Goal: Information Seeking & Learning: Check status

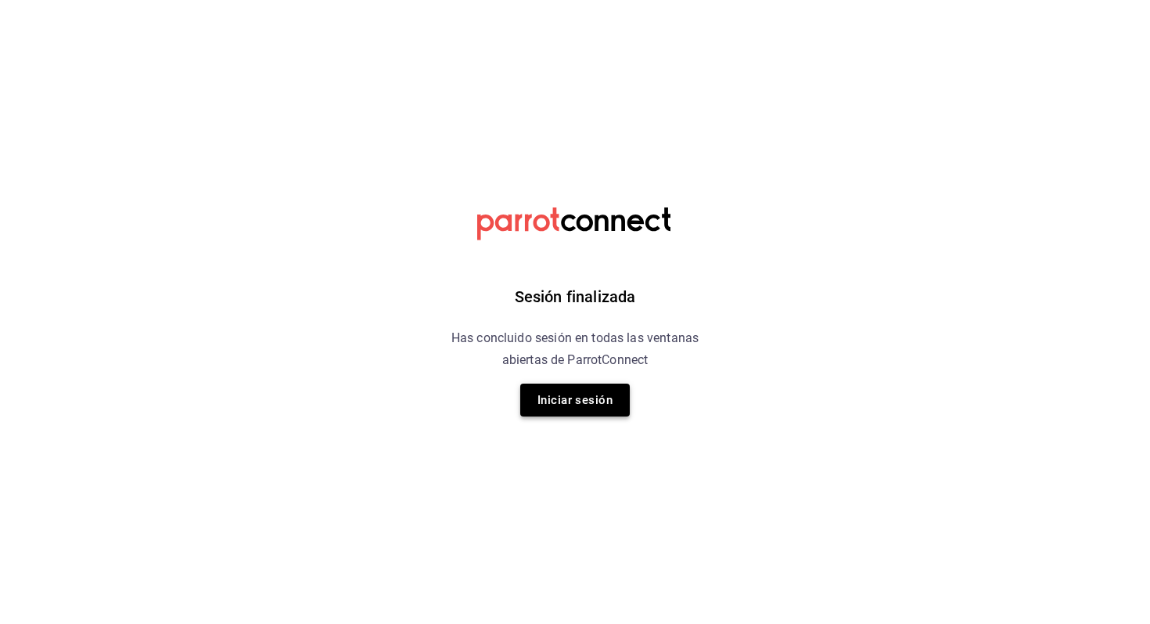
click at [560, 408] on button "Iniciar sesión" at bounding box center [575, 399] width 110 height 33
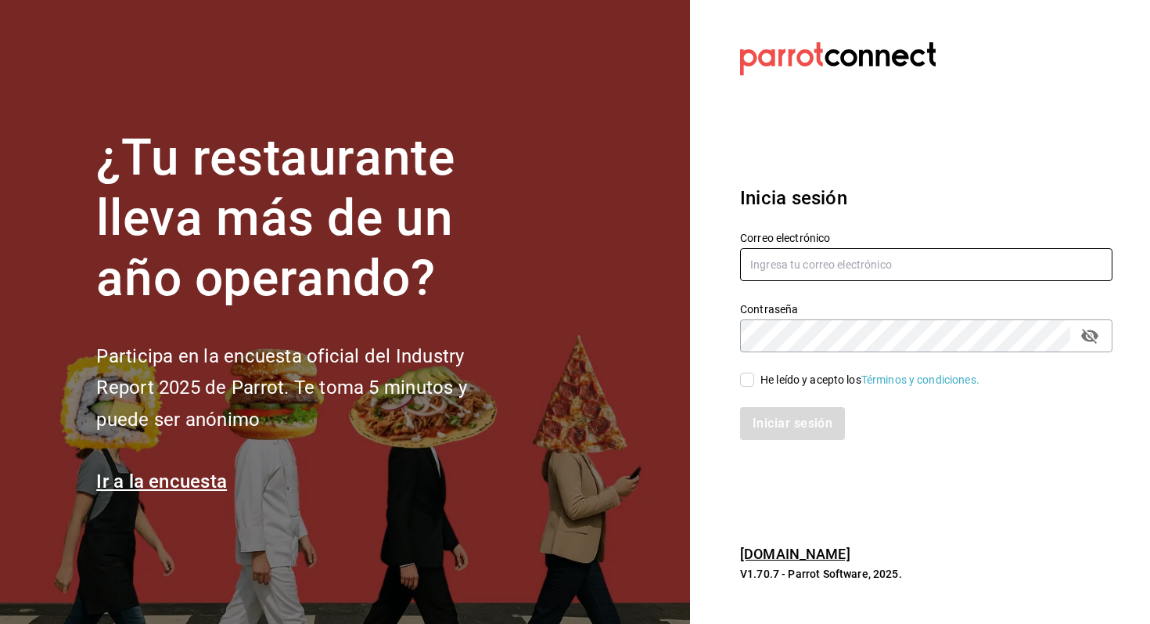
click at [847, 254] on input "text" at bounding box center [926, 264] width 372 height 33
type input "angelpinacho.pv@gmail.com"
click at [788, 388] on div "Iniciar sesión" at bounding box center [916, 414] width 391 height 52
click at [774, 381] on div "He leído y acepto los Términos y condiciones." at bounding box center [870, 380] width 219 height 16
click at [754, 381] on input "He leído y acepto los Términos y condiciones." at bounding box center [747, 379] width 14 height 14
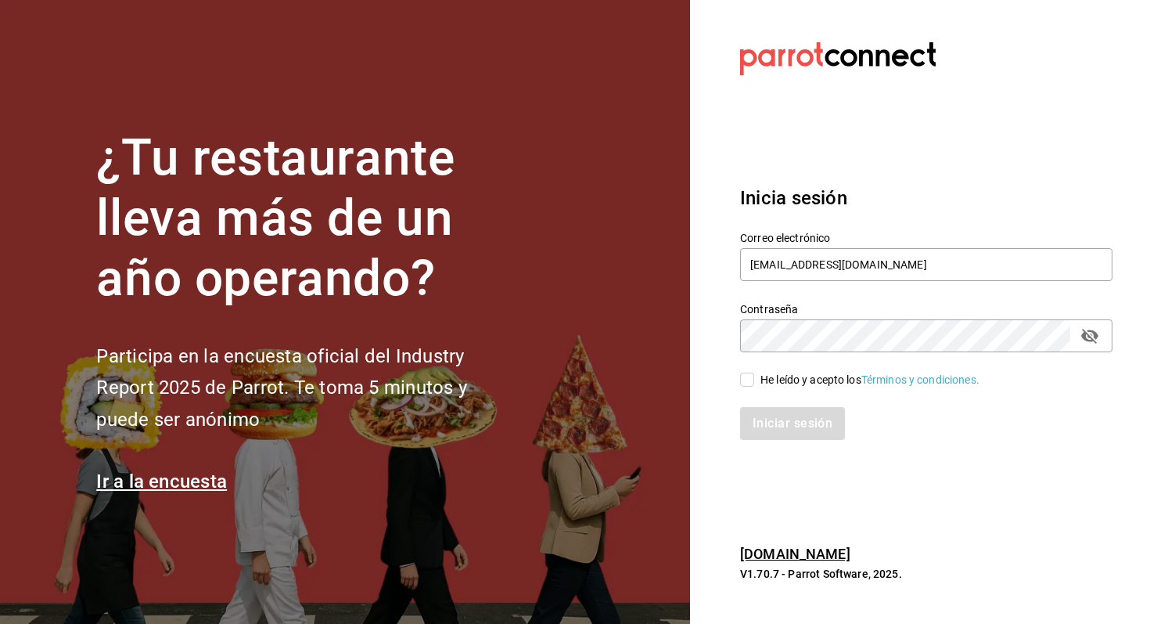
checkbox input "true"
click at [771, 440] on div "Inicia sesión Correo electrónico angelpinacho.pv@gmail.com Contraseña Contraseñ…" at bounding box center [926, 311] width 372 height 293
click at [781, 431] on button "Iniciar sesión" at bounding box center [793, 423] width 106 height 33
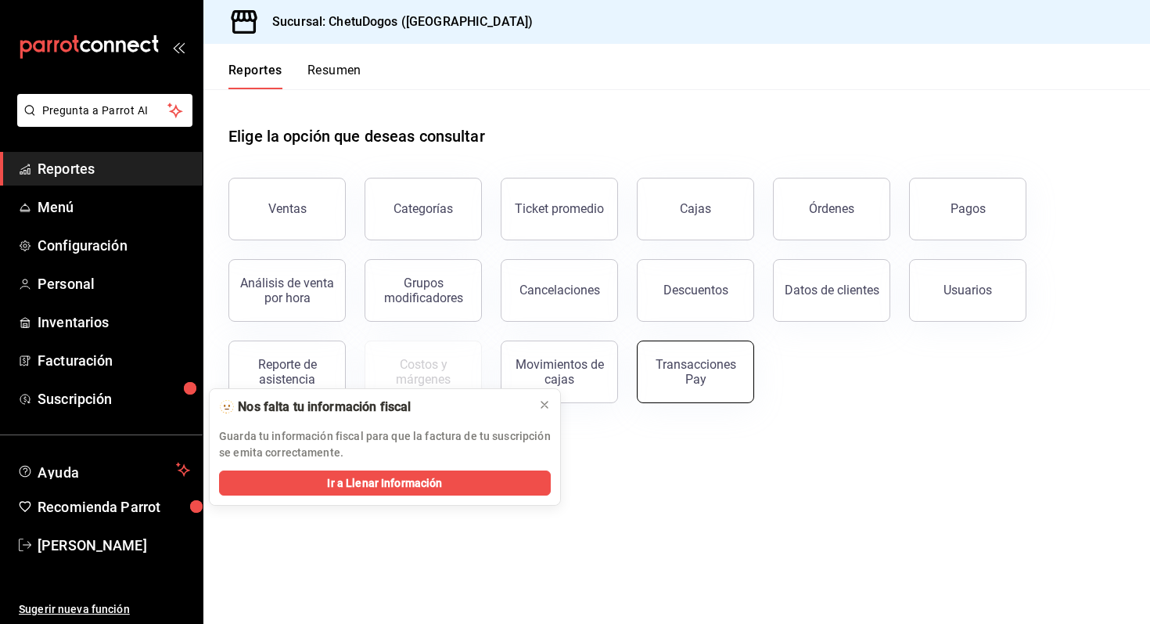
click at [672, 361] on div "Transacciones Pay" at bounding box center [695, 372] width 97 height 30
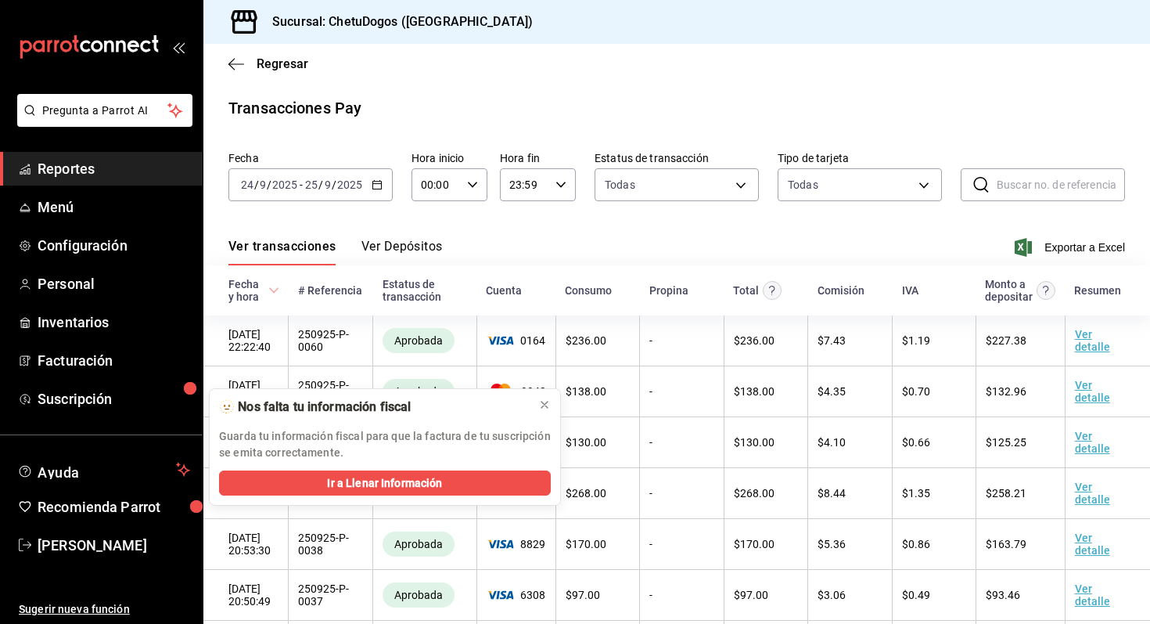
click at [224, 62] on div "Regresar" at bounding box center [676, 64] width 947 height 40
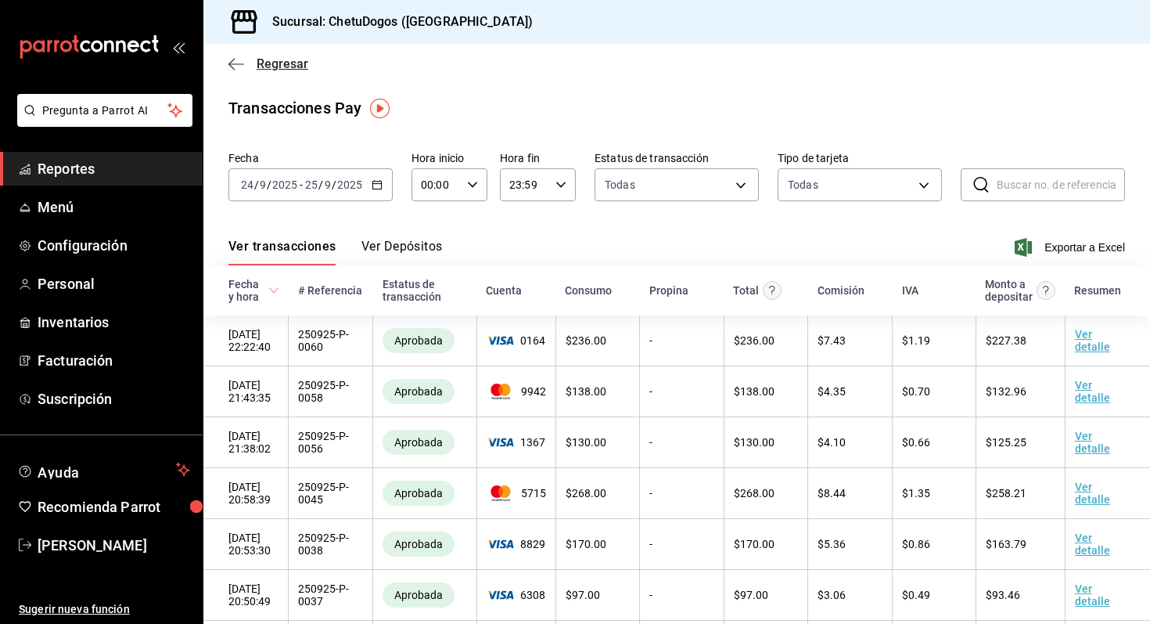
click at [236, 62] on icon "button" at bounding box center [236, 64] width 16 height 14
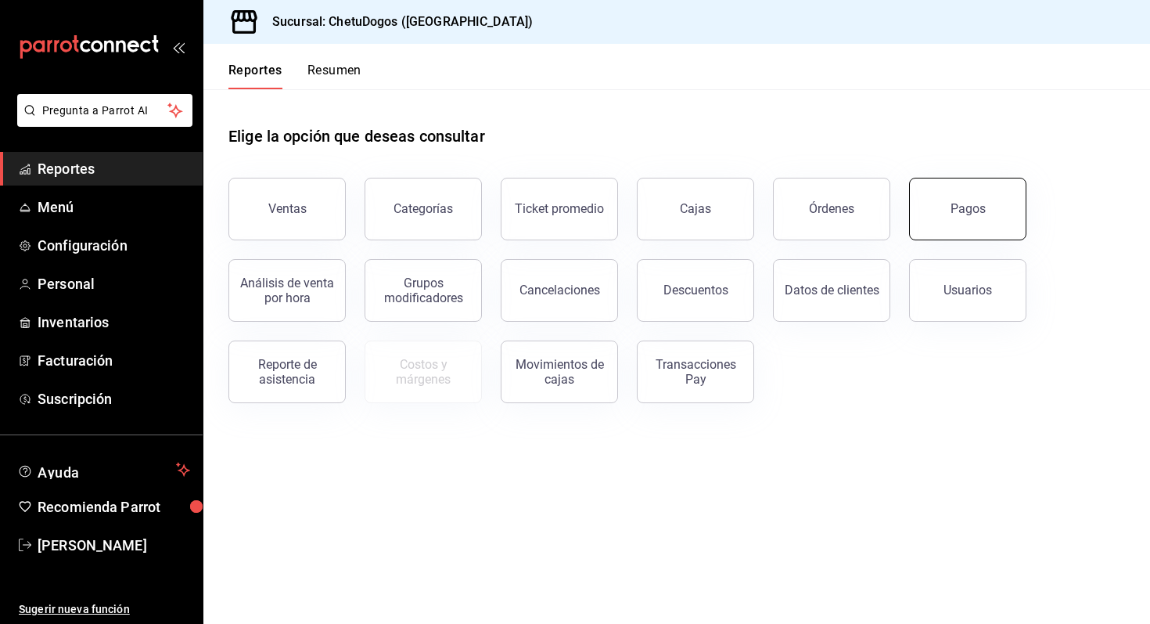
click at [983, 194] on button "Pagos" at bounding box center [967, 209] width 117 height 63
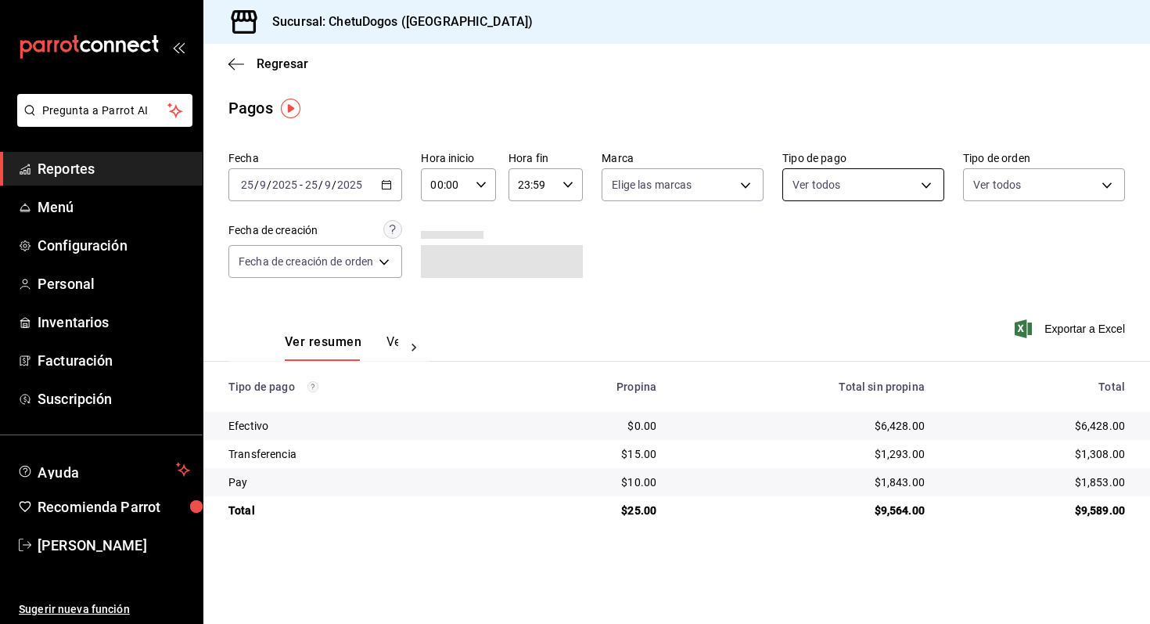
click at [859, 182] on body "Pregunta a Parrot AI Reportes Menú Configuración Personal Inventarios Facturaci…" at bounding box center [575, 312] width 1150 height 624
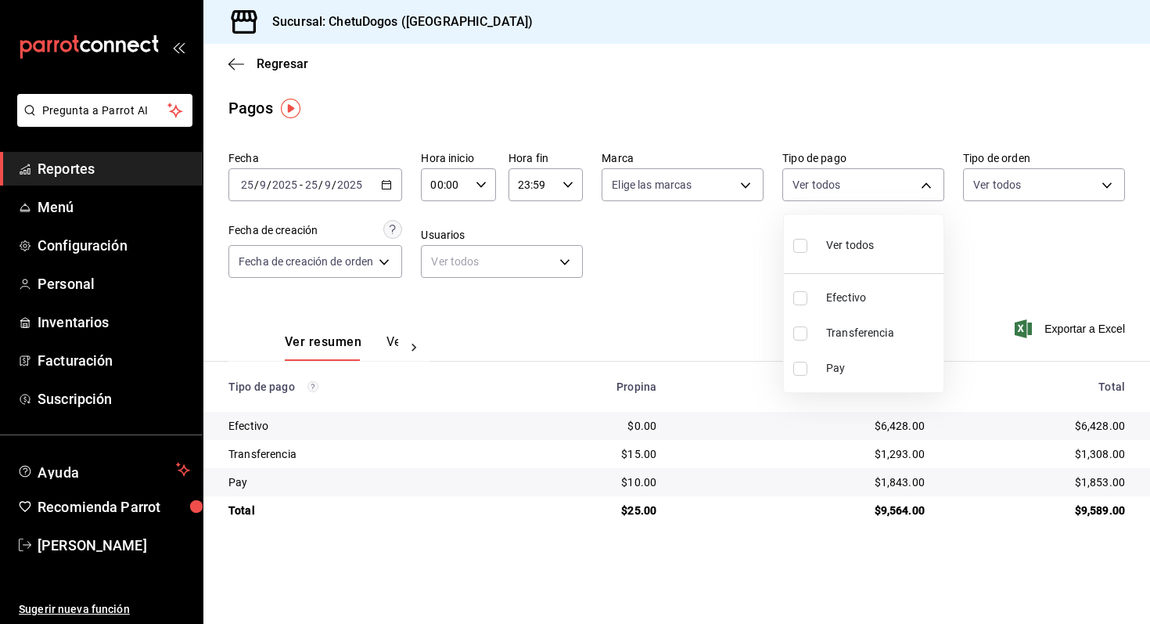
click at [842, 332] on span "Transferencia" at bounding box center [881, 333] width 111 height 16
type input "3ed6a707-958b-4f58-96bd-1765151de521"
checkbox input "true"
click at [613, 342] on div at bounding box center [575, 312] width 1150 height 624
click at [911, 453] on div "$1,293.00" at bounding box center [803, 454] width 243 height 16
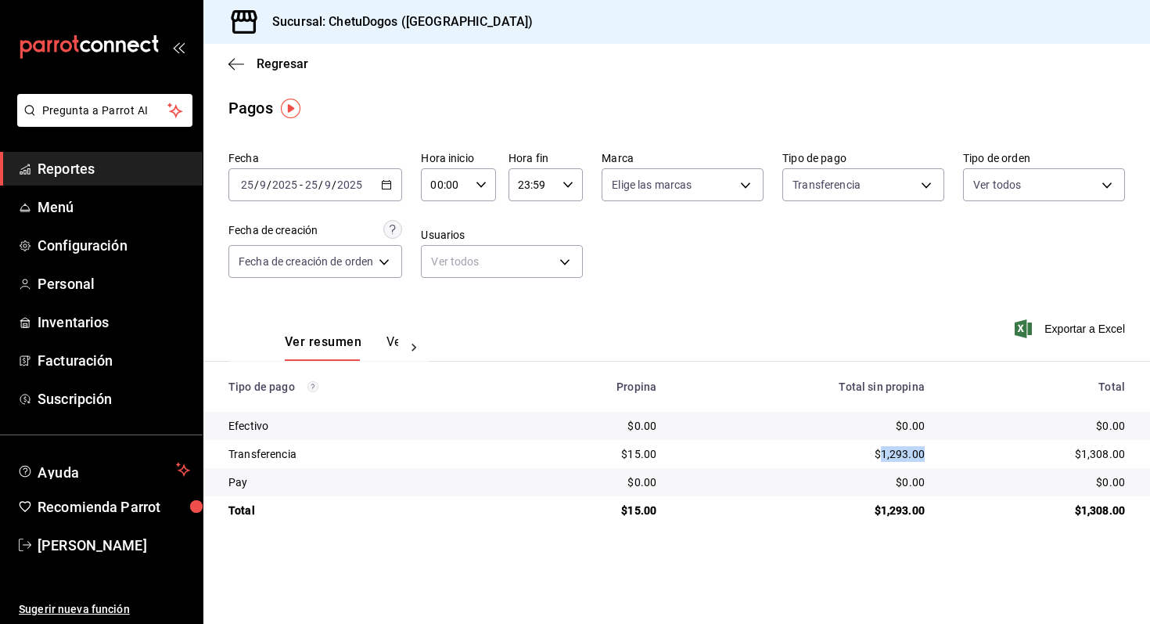
click at [911, 453] on div "$1,293.00" at bounding box center [803, 454] width 243 height 16
click at [1109, 450] on div "$1,308.00" at bounding box center [1037, 454] width 175 height 16
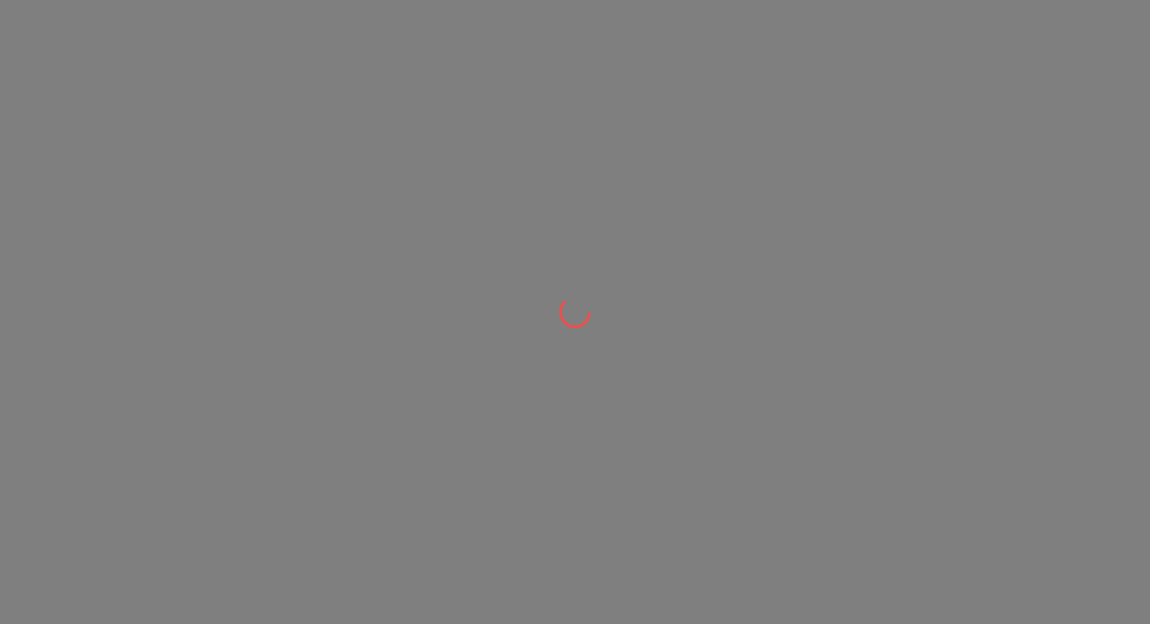
click at [548, 398] on div at bounding box center [575, 312] width 1150 height 624
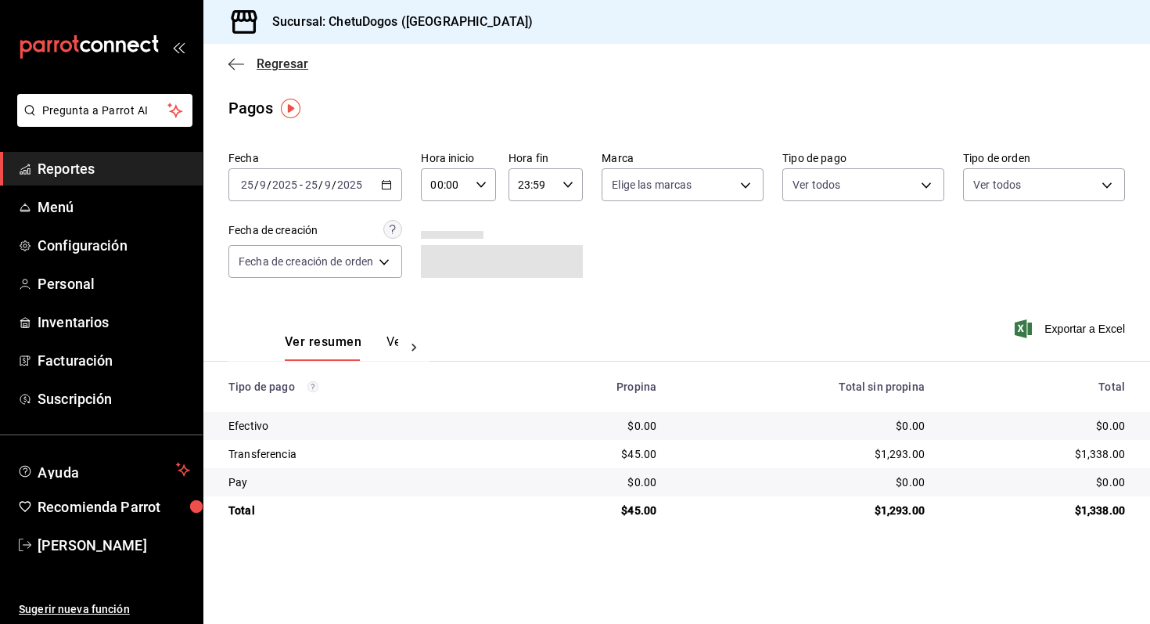
click at [248, 61] on span "Regresar" at bounding box center [268, 63] width 80 height 15
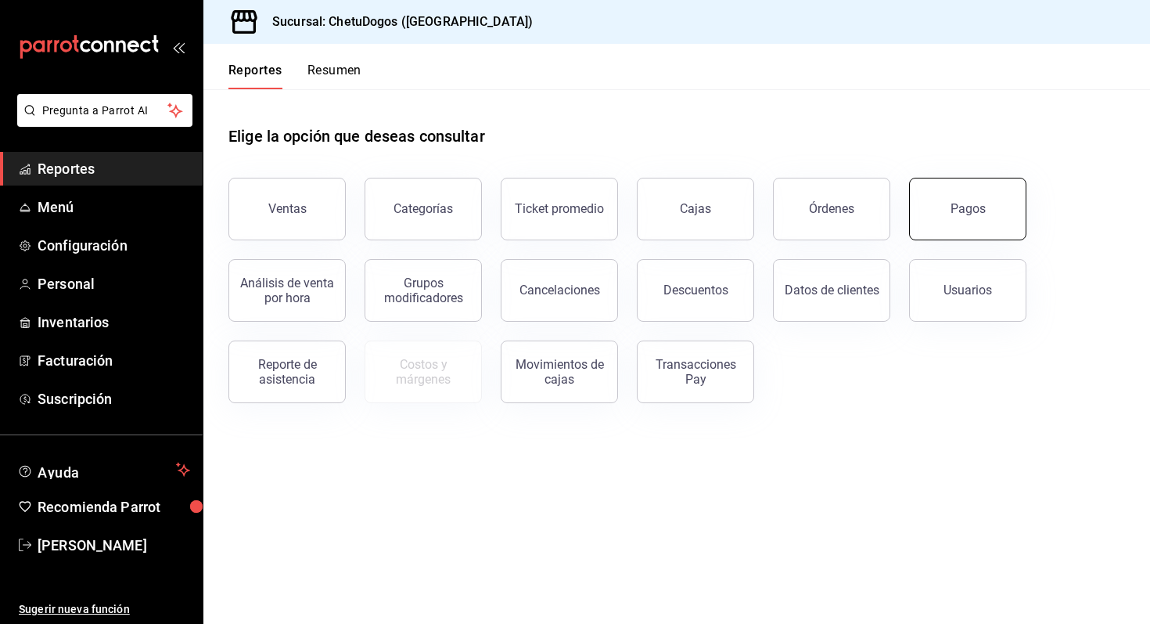
click at [973, 223] on button "Pagos" at bounding box center [967, 209] width 117 height 63
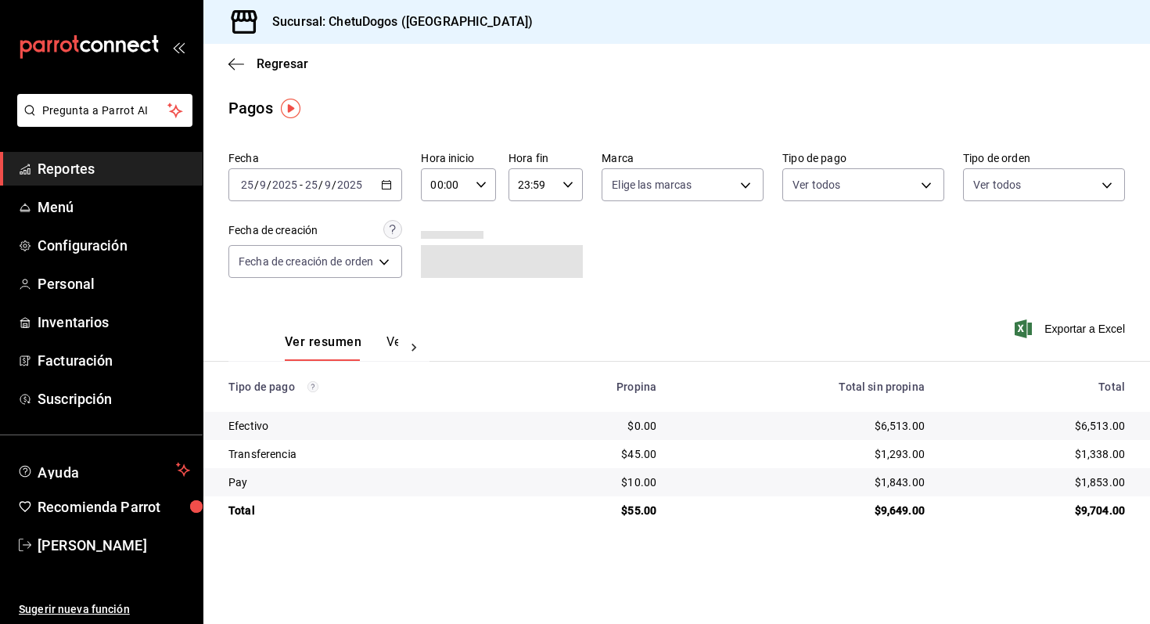
click at [221, 59] on div "Regresar" at bounding box center [676, 64] width 947 height 40
click at [236, 62] on icon "button" at bounding box center [236, 64] width 16 height 14
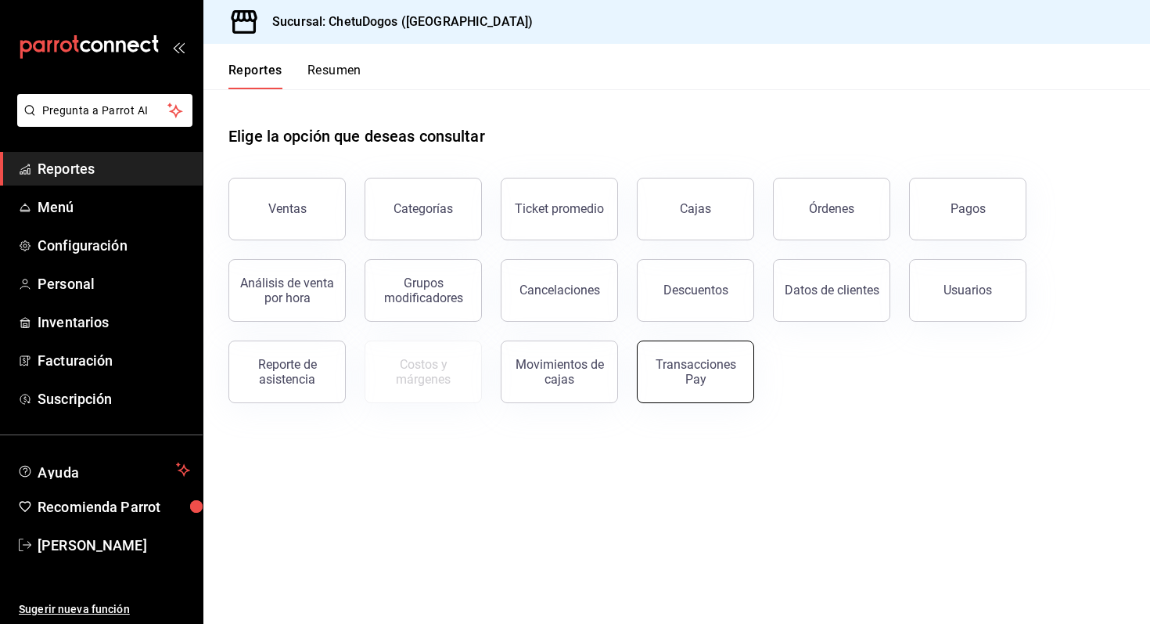
click at [684, 364] on div "Transacciones Pay" at bounding box center [695, 372] width 97 height 30
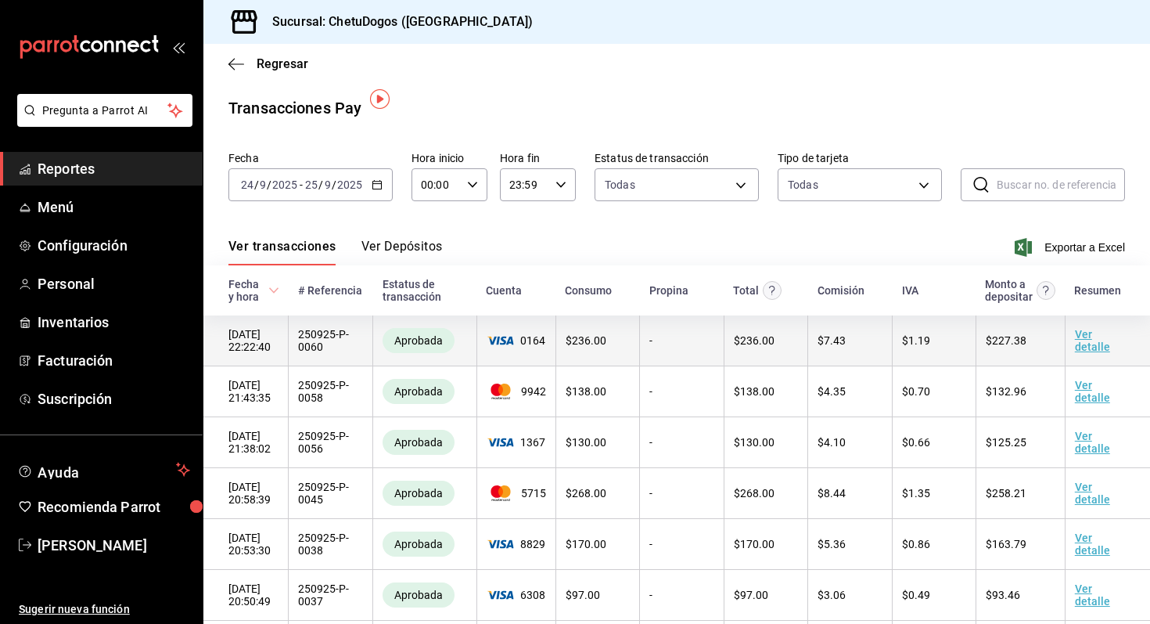
scroll to position [52, 0]
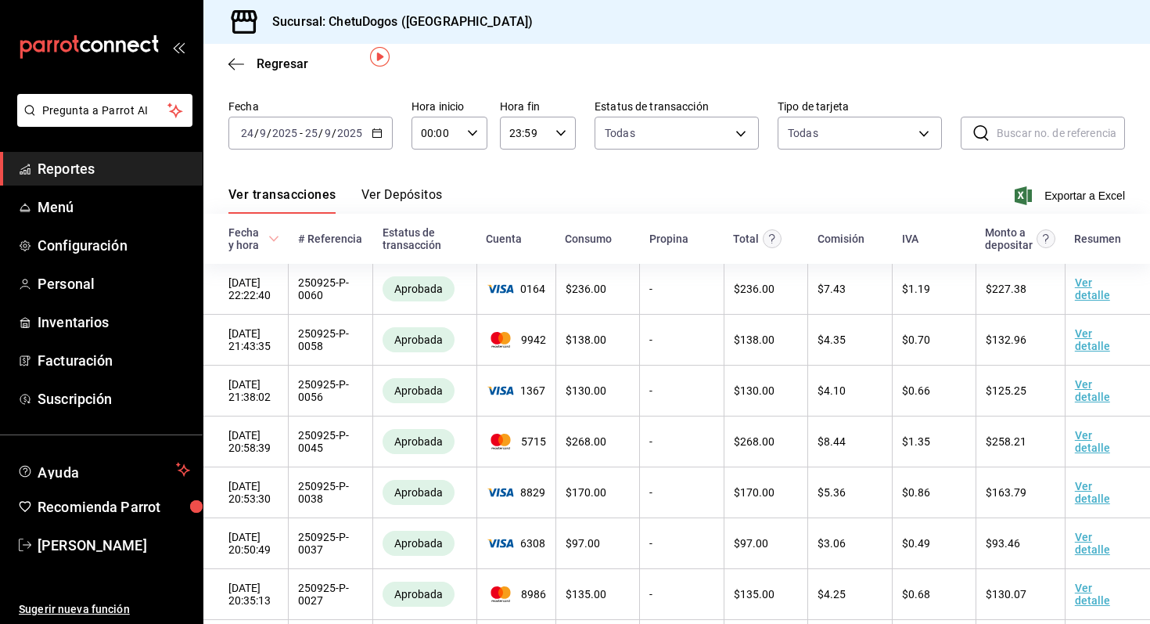
click at [384, 194] on button "Ver Depósitos" at bounding box center [401, 200] width 81 height 27
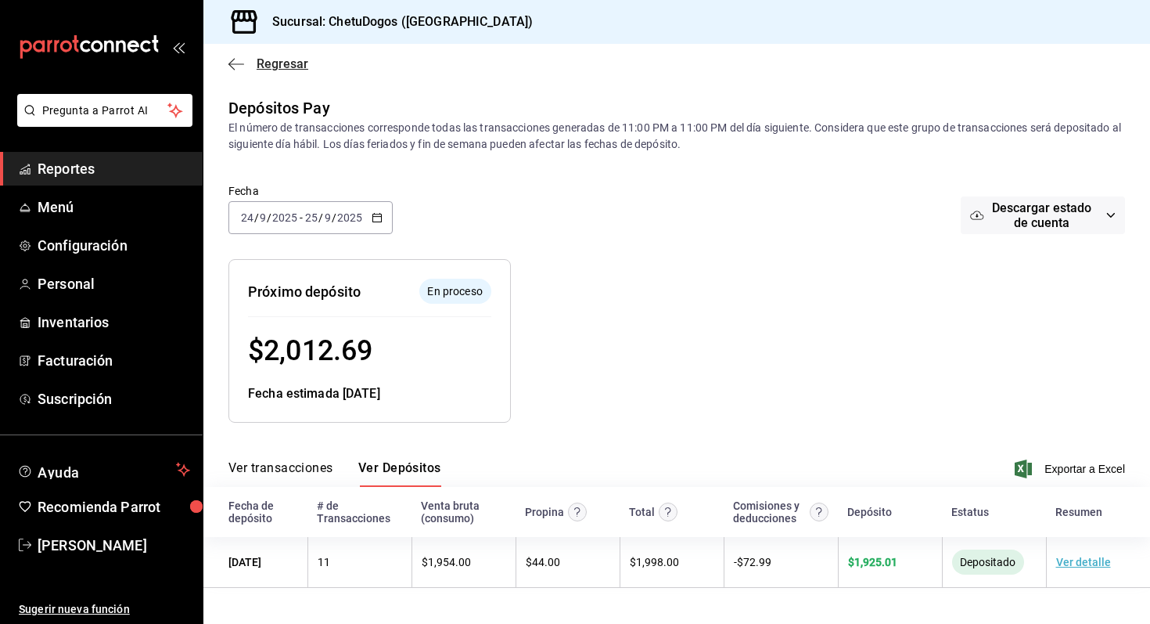
click at [240, 67] on icon "button" at bounding box center [236, 64] width 16 height 14
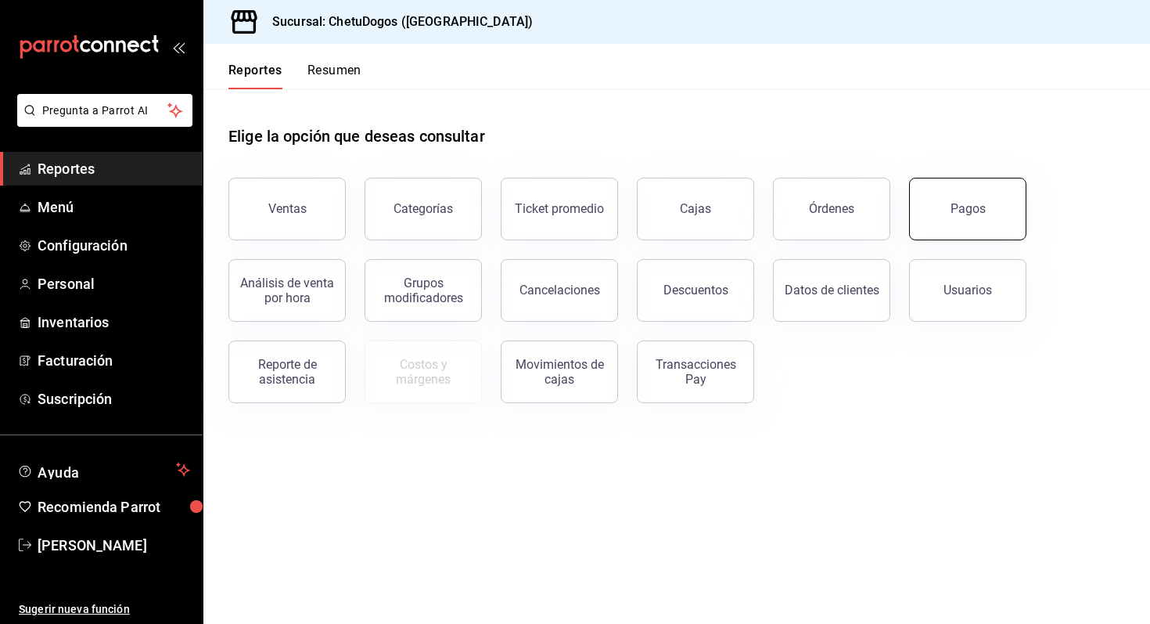
click at [962, 218] on button "Pagos" at bounding box center [967, 209] width 117 height 63
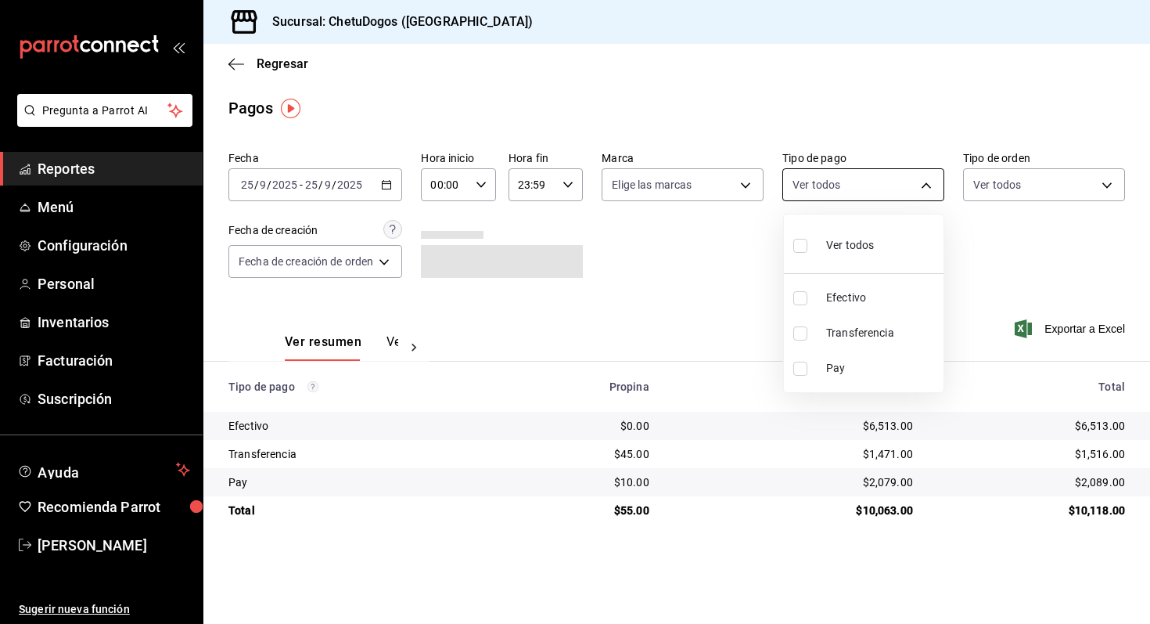
click at [881, 187] on body "Pregunta a Parrot AI Reportes Menú Configuración Personal Inventarios Facturaci…" at bounding box center [575, 312] width 1150 height 624
click at [869, 340] on span "Transferencia" at bounding box center [881, 333] width 111 height 16
type input "3ed6a707-958b-4f58-96bd-1765151de521"
checkbox input "true"
click at [689, 244] on div at bounding box center [575, 312] width 1150 height 624
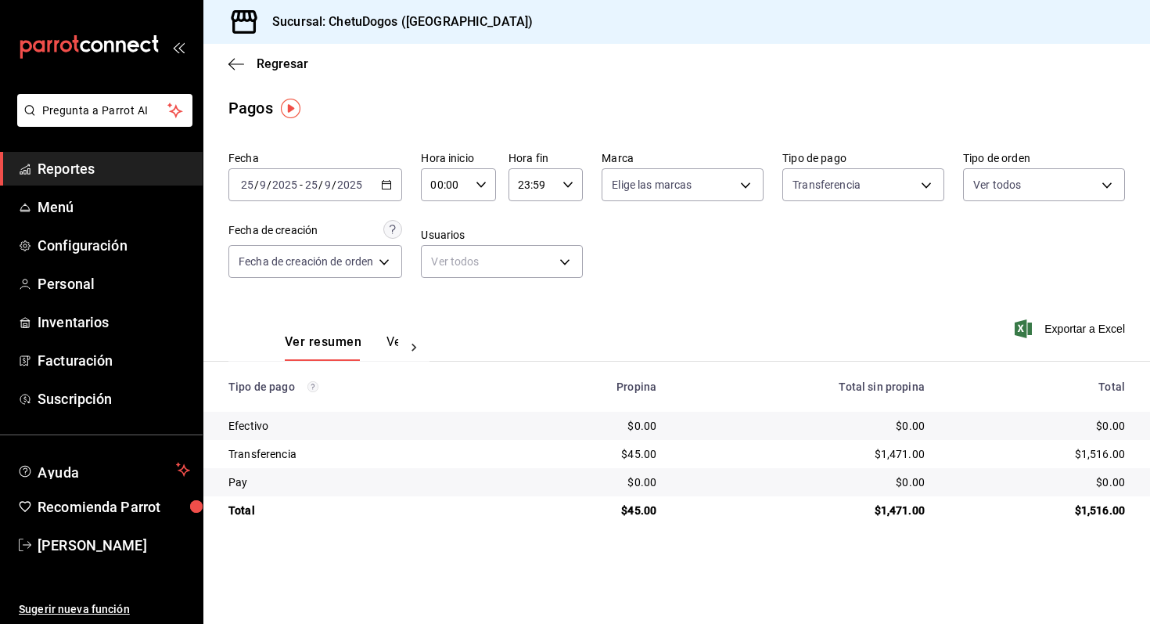
click at [235, 53] on div "Regresar" at bounding box center [676, 64] width 947 height 40
click at [235, 67] on icon "button" at bounding box center [236, 64] width 16 height 14
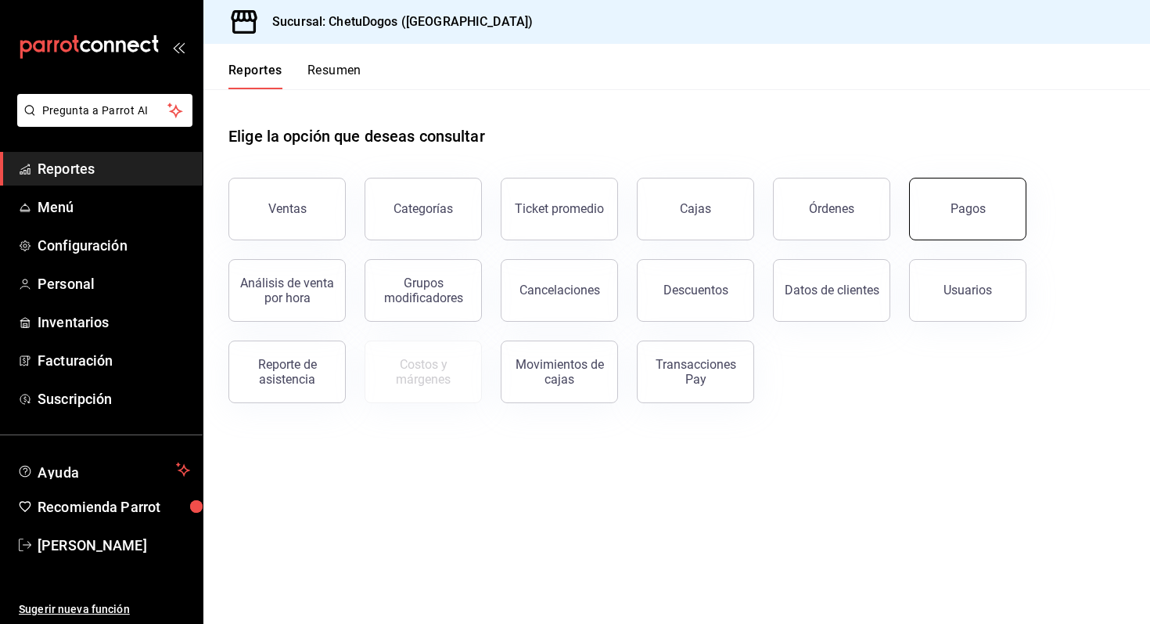
click at [979, 220] on button "Pagos" at bounding box center [967, 209] width 117 height 63
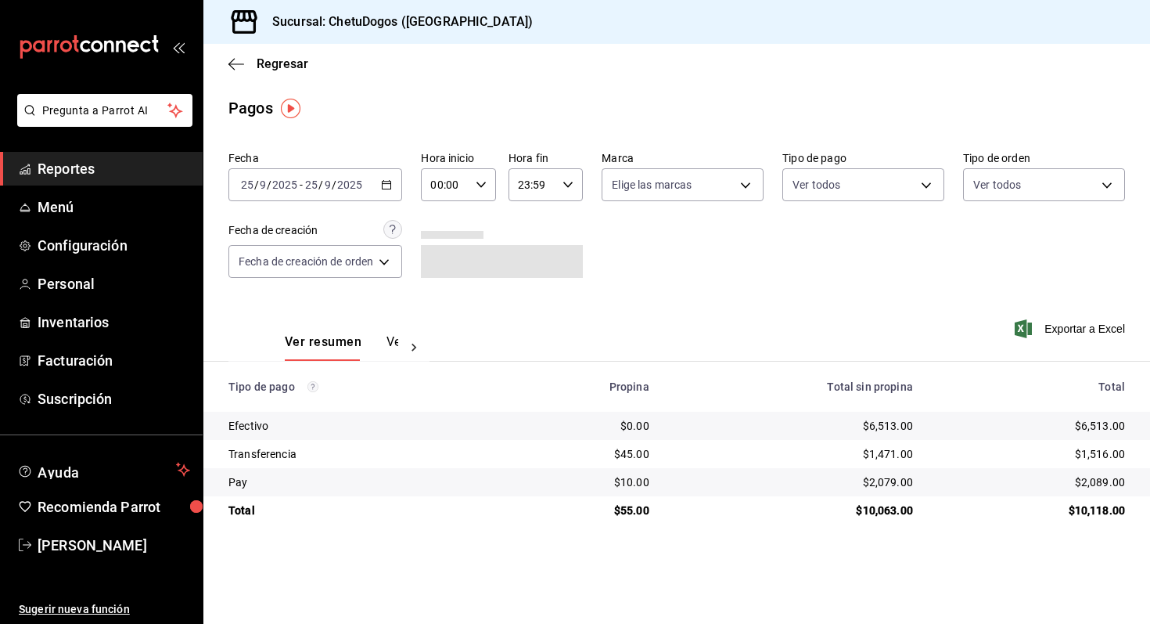
click at [866, 214] on div "Fecha [DATE] [DATE] - [DATE] [DATE] Hora inicio 00:00 Hora inicio Hora fin 23:5…" at bounding box center [676, 221] width 897 height 152
click at [841, 189] on body "Pregunta a Parrot AI Reportes Menú Configuración Personal Inventarios Facturaci…" at bounding box center [575, 312] width 1150 height 624
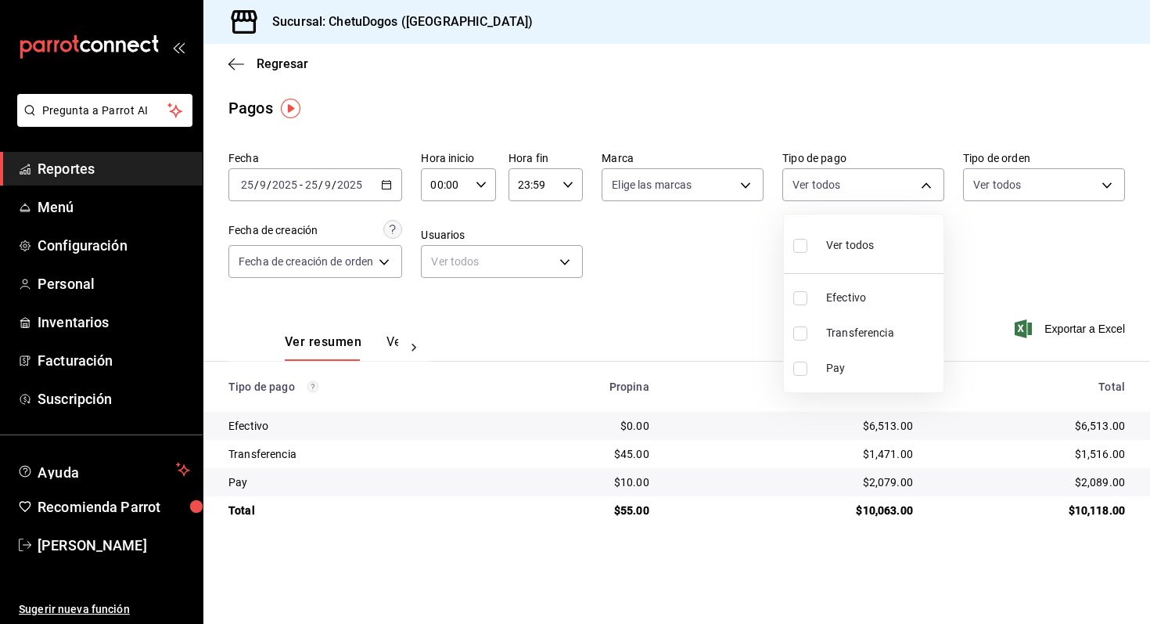
click at [841, 289] on li "Efectivo" at bounding box center [864, 297] width 160 height 35
type input "e8f95583-82d8-4709-aa86-e29d7d0c9b5a"
checkbox input "true"
click at [1002, 195] on div at bounding box center [575, 312] width 1150 height 624
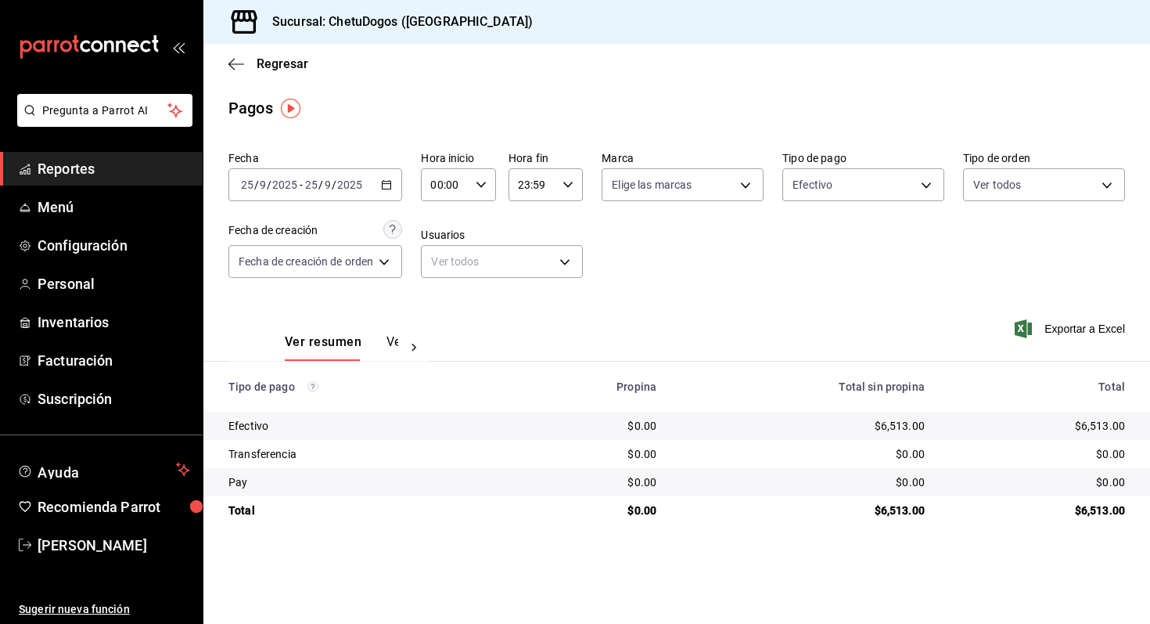
click at [1002, 195] on div "Ver todos Efectivo Transferencia Pay" at bounding box center [575, 312] width 1150 height 624
click at [1002, 190] on body "Pregunta a Parrot AI Reportes Menú Configuración Personal Inventarios Facturaci…" at bounding box center [575, 312] width 1150 height 624
click at [1012, 395] on span "Domicilio" at bounding box center [1062, 403] width 111 height 16
type input "16f25281-3d20-4955-8477-42de74bf012f"
checkbox input "true"
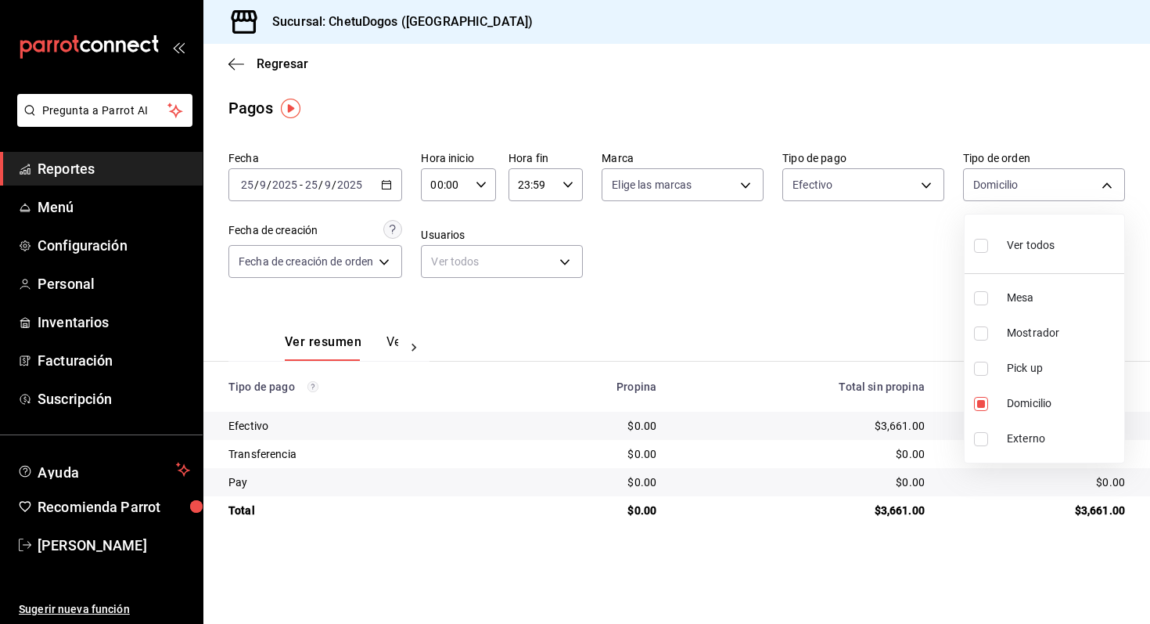
click at [880, 318] on div at bounding box center [575, 312] width 1150 height 624
